Goal: Download file/media

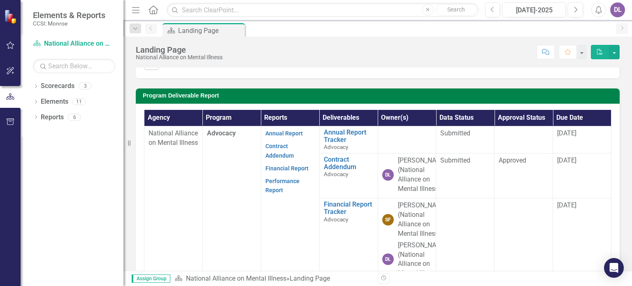
scroll to position [247, 0]
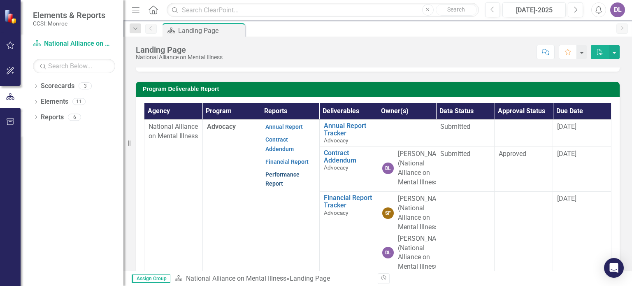
click at [283, 187] on link "Performance Report" at bounding box center [282, 179] width 34 height 16
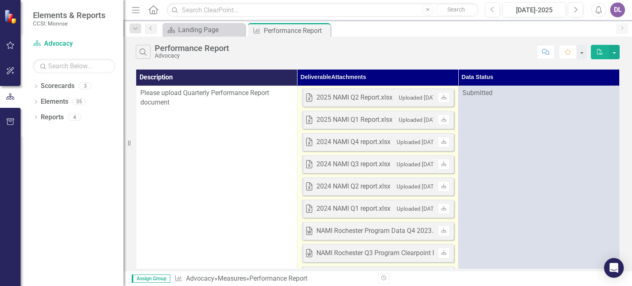
click at [331, 96] on div "2025 NAMI Q2 Report.xlsx" at bounding box center [355, 97] width 76 height 9
click at [335, 96] on div "2025 NAMI Q2 Report.xlsx" at bounding box center [355, 97] width 76 height 9
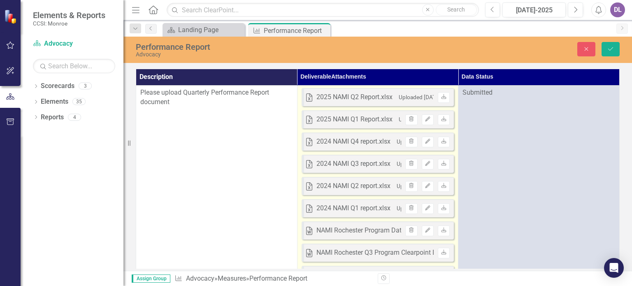
click at [335, 97] on div "2025 NAMI Q2 Report.xlsx" at bounding box center [355, 97] width 76 height 9
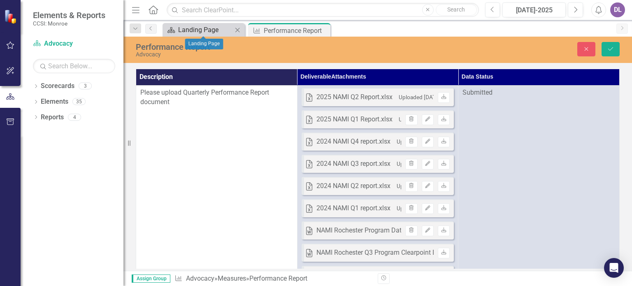
click at [221, 29] on div "Landing Page" at bounding box center [205, 30] width 54 height 10
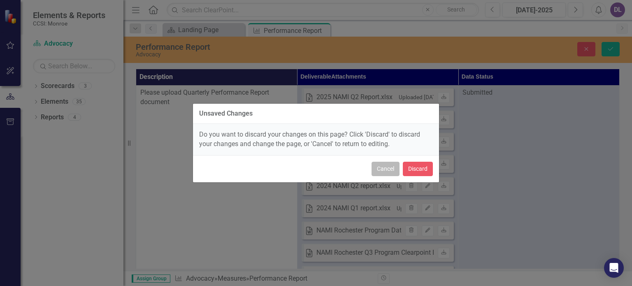
click at [393, 170] on button "Cancel" at bounding box center [386, 169] width 28 height 14
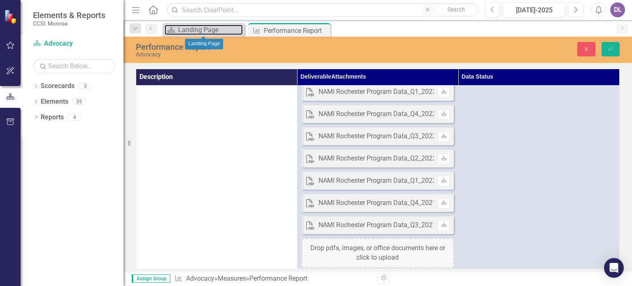
scroll to position [206, 0]
click at [194, 28] on div "Landing Page" at bounding box center [205, 30] width 54 height 10
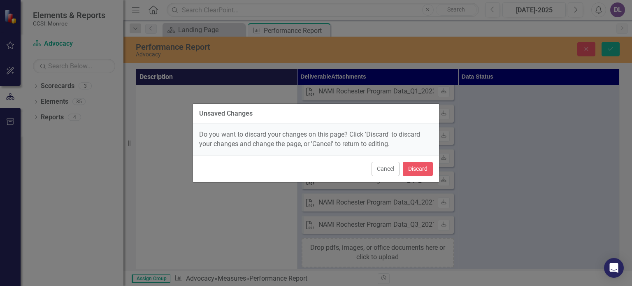
click at [135, 27] on div "Unsaved Changes Do you want to discard your changes on this page? Click 'Discar…" at bounding box center [316, 143] width 632 height 286
click at [379, 169] on button "Cancel" at bounding box center [386, 169] width 28 height 14
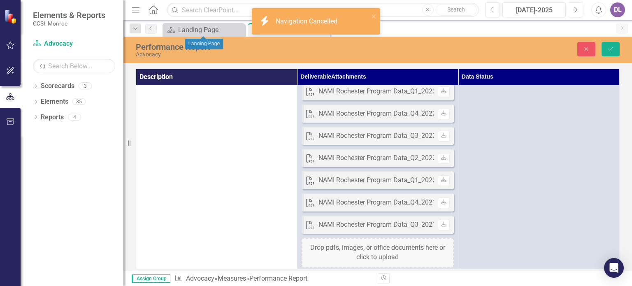
click at [134, 11] on icon "Menu" at bounding box center [135, 9] width 11 height 9
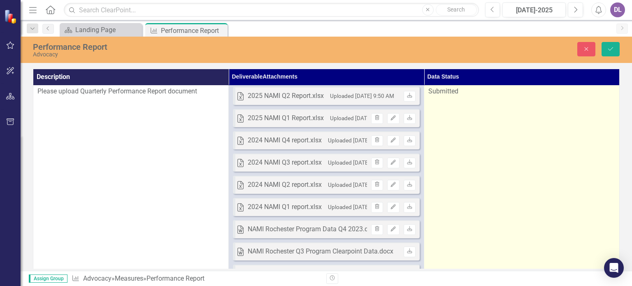
scroll to position [0, 0]
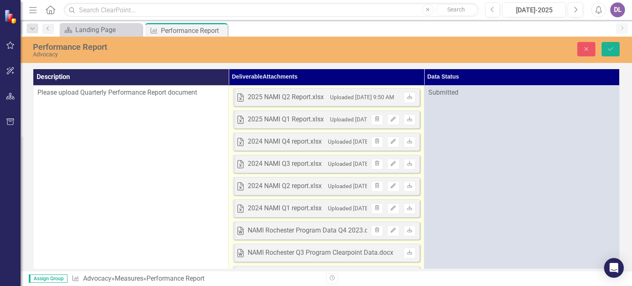
click at [305, 98] on div "2025 NAMI Q2 Report.xlsx" at bounding box center [286, 97] width 76 height 9
click at [407, 96] on icon "Download" at bounding box center [410, 97] width 6 height 5
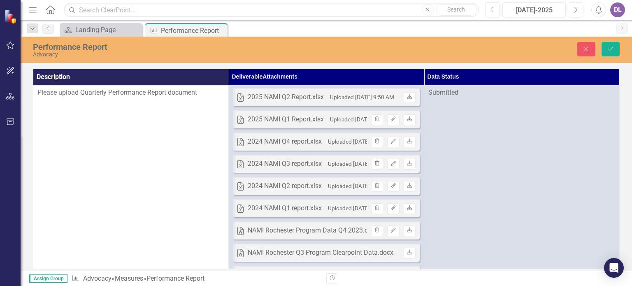
click at [172, 37] on div "Performance Report Advocacy Close Save" at bounding box center [327, 50] width 612 height 26
click at [173, 33] on div "Performance Report" at bounding box center [183, 31] width 44 height 10
click at [48, 28] on icon "Previous" at bounding box center [48, 28] width 7 height 5
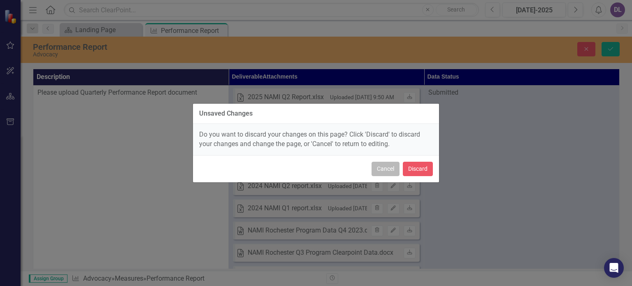
click at [380, 168] on button "Cancel" at bounding box center [386, 169] width 28 height 14
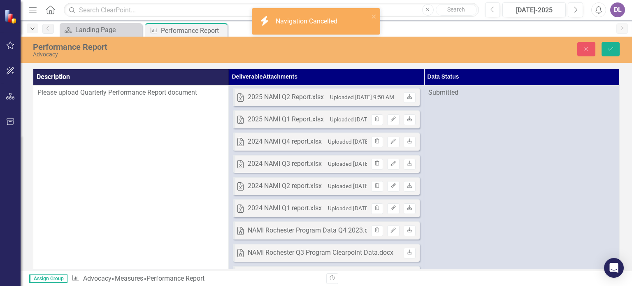
click at [30, 28] on icon "Dropdown" at bounding box center [32, 29] width 7 height 6
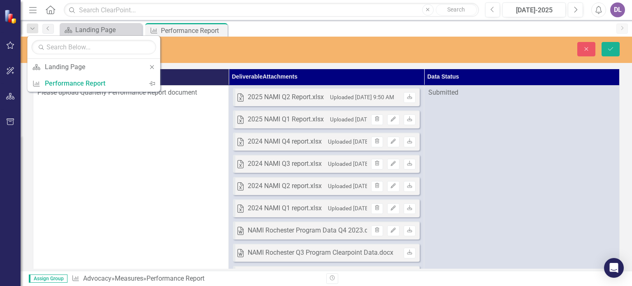
click at [49, 9] on icon "Home" at bounding box center [50, 9] width 11 height 9
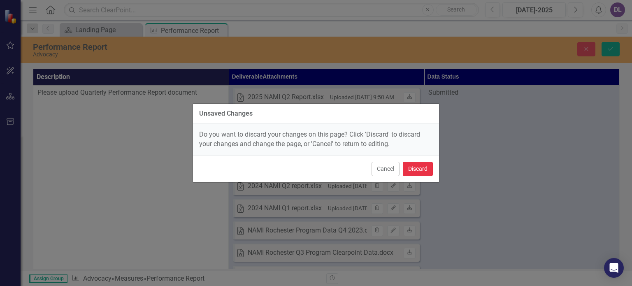
click at [419, 168] on button "Discard" at bounding box center [418, 169] width 30 height 14
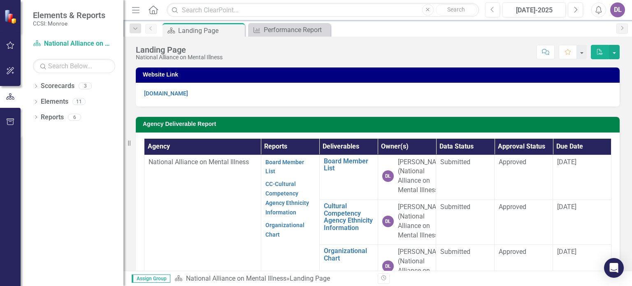
scroll to position [21, 0]
click at [280, 27] on div "Performance Report" at bounding box center [291, 30] width 54 height 10
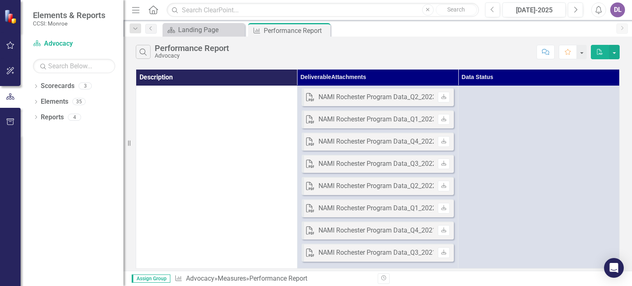
scroll to position [183, 0]
click at [232, 276] on link "Measures" at bounding box center [232, 279] width 28 height 8
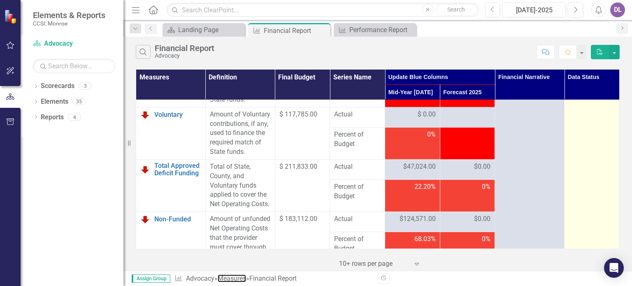
scroll to position [1543, 0]
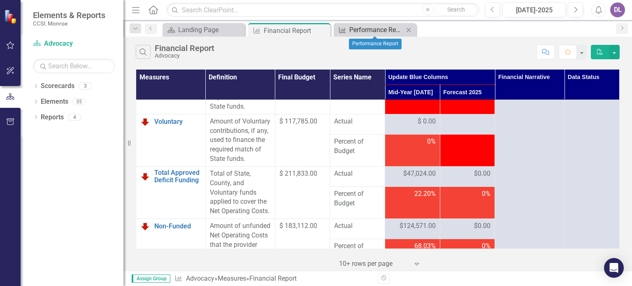
click at [345, 29] on icon "Measure" at bounding box center [342, 30] width 8 height 7
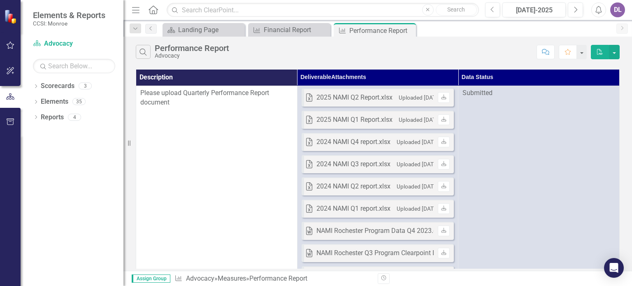
click at [618, 7] on div "DL" at bounding box center [617, 9] width 15 height 15
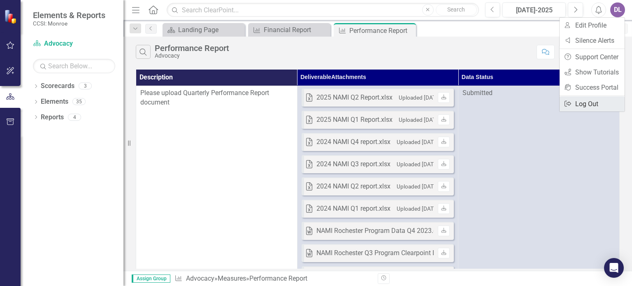
click at [575, 107] on link "Logout Log Out" at bounding box center [592, 103] width 65 height 15
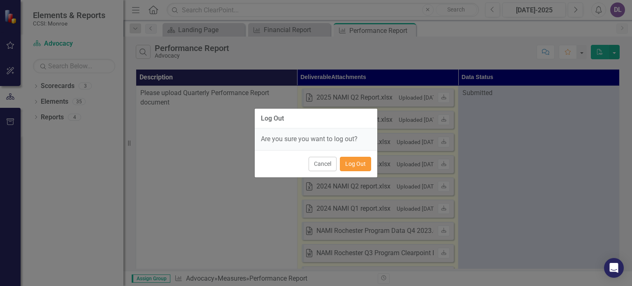
click at [347, 159] on button "Log Out" at bounding box center [355, 164] width 31 height 14
